Goal: Check status: Check status

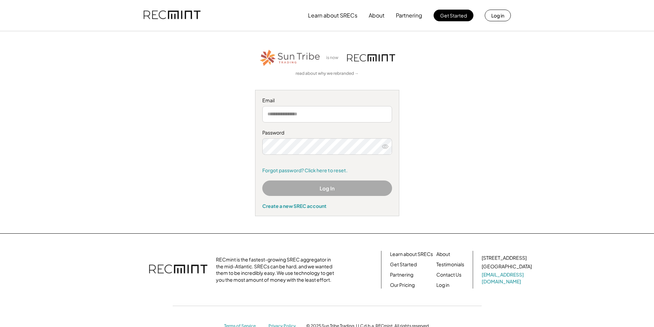
type input "**********"
click at [324, 190] on button "Log In" at bounding box center [327, 188] width 130 height 15
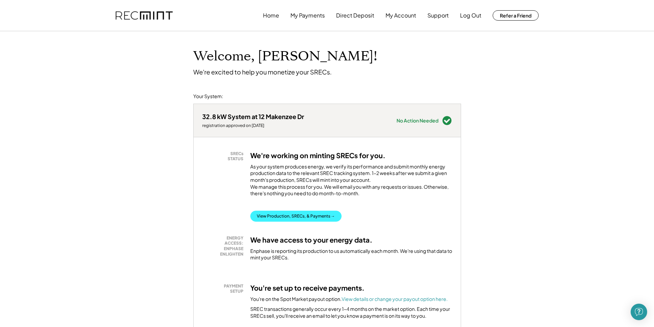
click at [301, 221] on button "View Production, SRECs, & Payments →" at bounding box center [295, 216] width 91 height 11
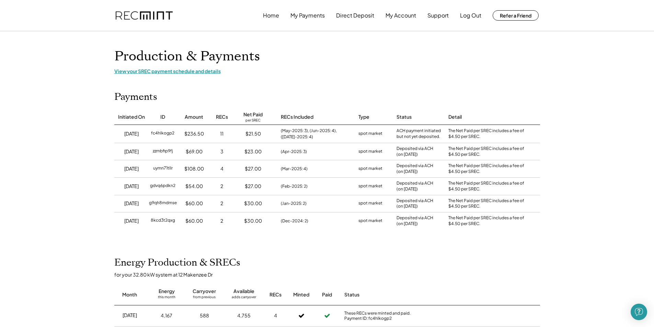
click at [185, 70] on div "View your SREC payment schedule and details" at bounding box center [327, 71] width 426 height 6
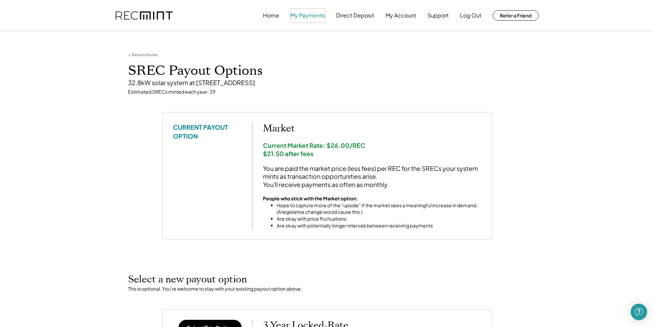
click at [306, 16] on button "My Payments" at bounding box center [308, 16] width 34 height 14
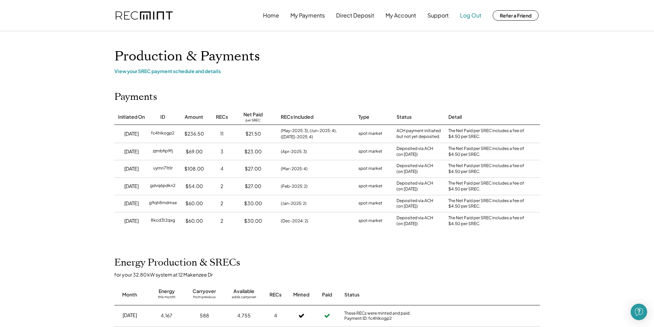
click at [473, 15] on button "Log Out" at bounding box center [470, 16] width 21 height 14
